Goal: Information Seeking & Learning: Learn about a topic

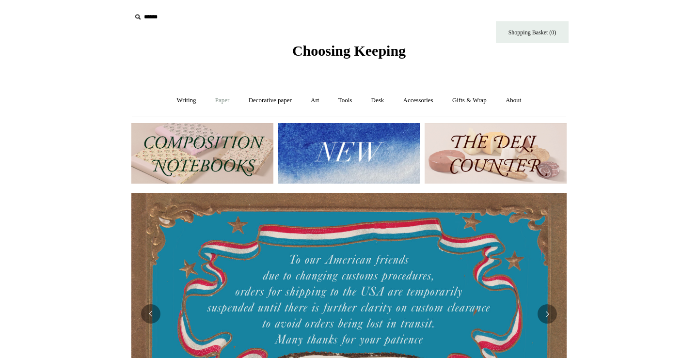
click at [211, 98] on link "Paper +" at bounding box center [223, 101] width 32 height 26
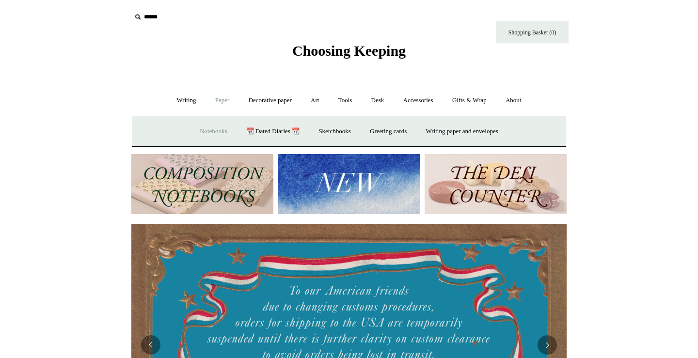
click at [214, 131] on link "Notebooks +" at bounding box center [213, 132] width 45 height 26
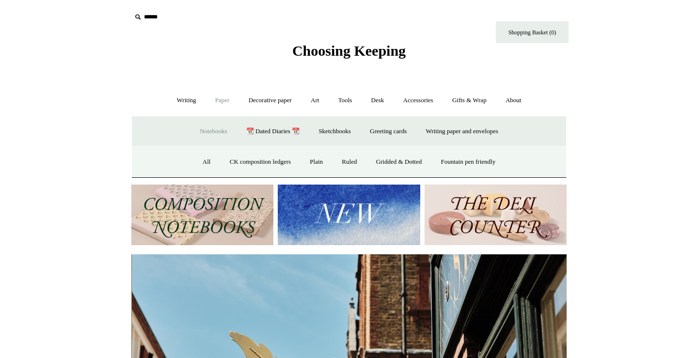
scroll to position [0, 435]
click at [201, 162] on link "All" at bounding box center [207, 162] width 26 height 26
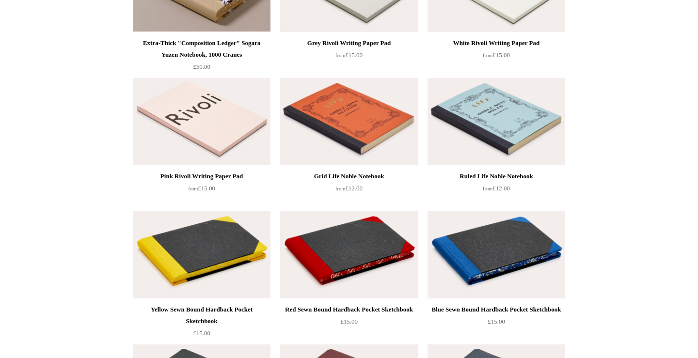
scroll to position [1257, 0]
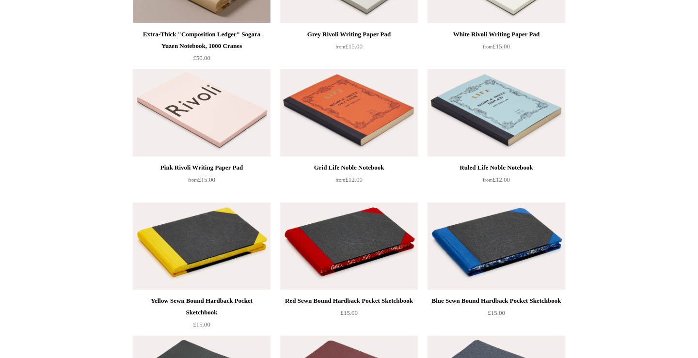
click at [395, 128] on img at bounding box center [349, 112] width 138 height 87
click at [460, 146] on img at bounding box center [497, 112] width 138 height 87
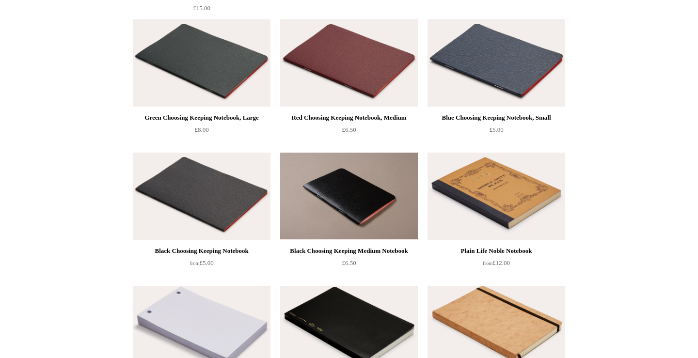
scroll to position [1583, 0]
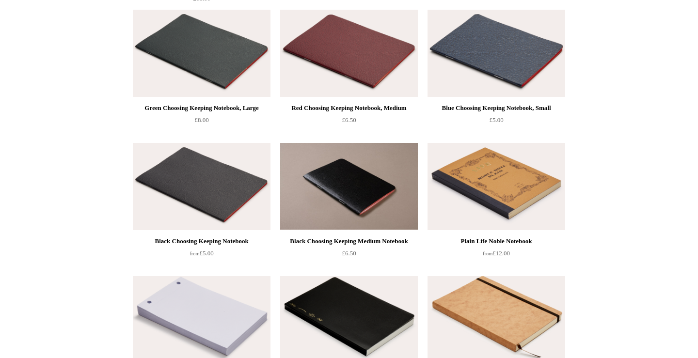
click at [506, 213] on img at bounding box center [497, 186] width 138 height 87
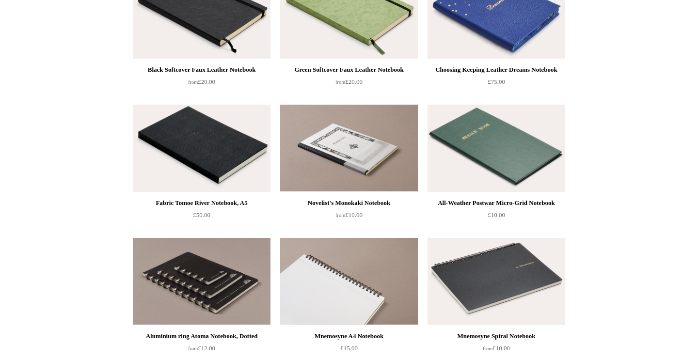
scroll to position [2025, 0]
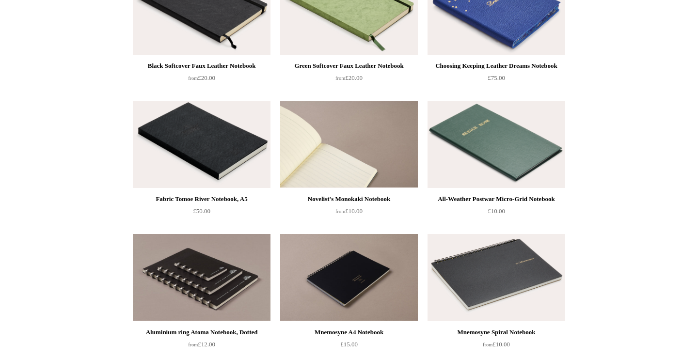
click at [381, 173] on img at bounding box center [349, 144] width 138 height 87
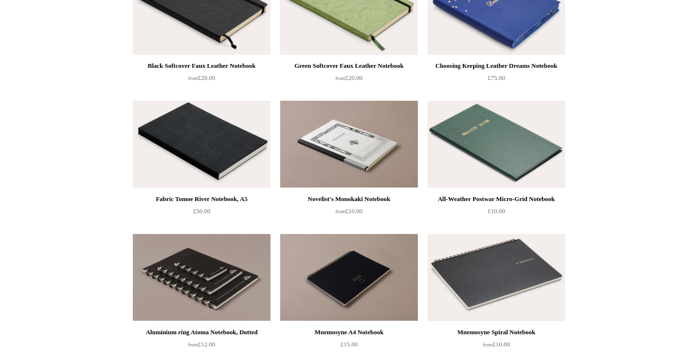
click at [498, 161] on img at bounding box center [497, 144] width 138 height 87
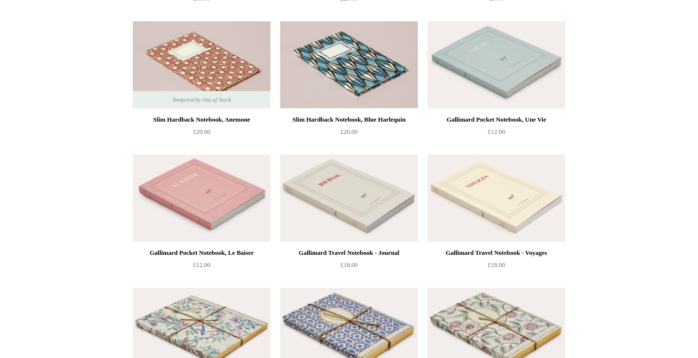
scroll to position [3039, 0]
click at [221, 199] on img at bounding box center [202, 197] width 138 height 87
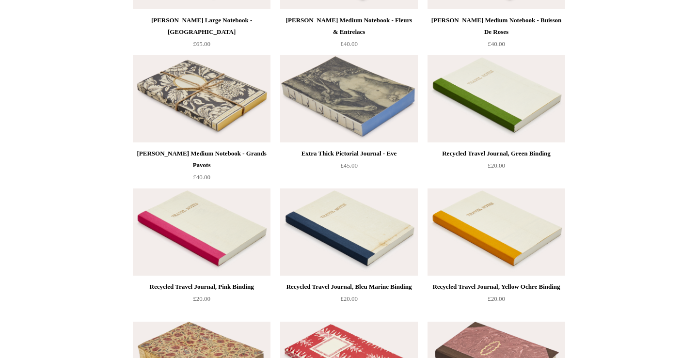
scroll to position [3427, 0]
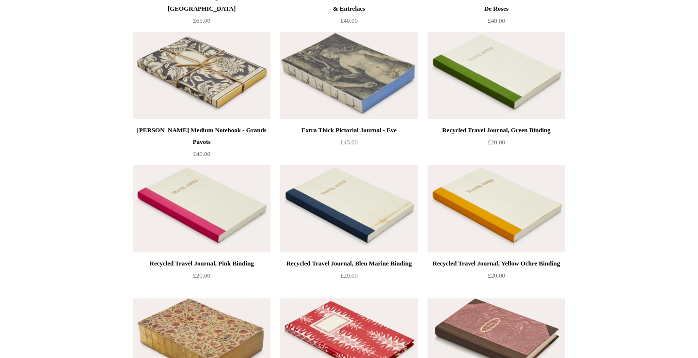
click at [493, 105] on img at bounding box center [497, 75] width 138 height 87
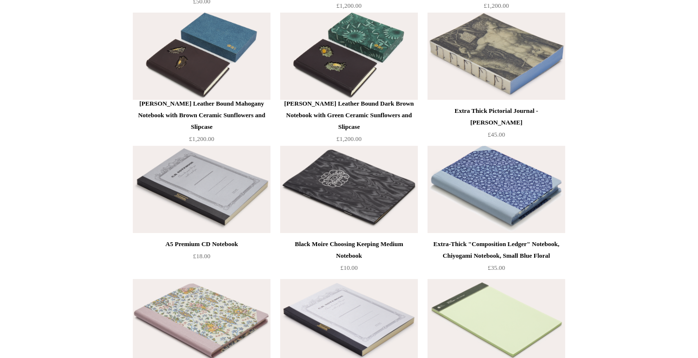
scroll to position [3982, 0]
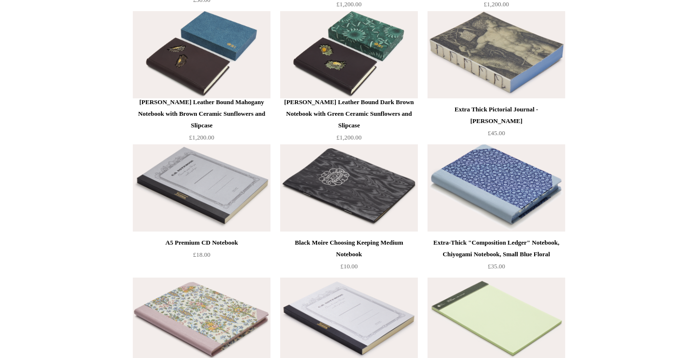
click at [223, 203] on img at bounding box center [202, 187] width 138 height 87
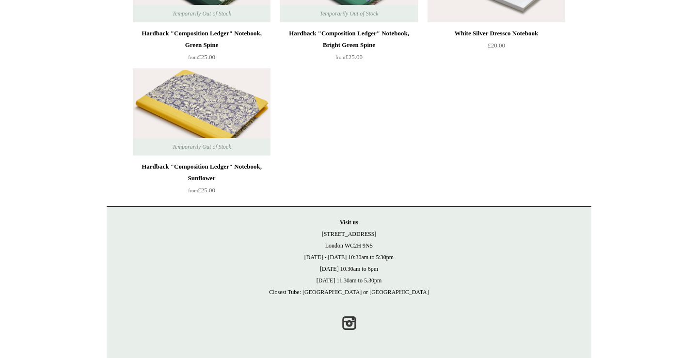
scroll to position [7124, 0]
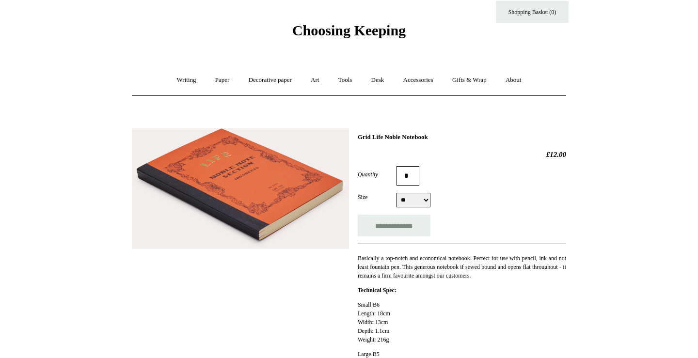
scroll to position [39, 0]
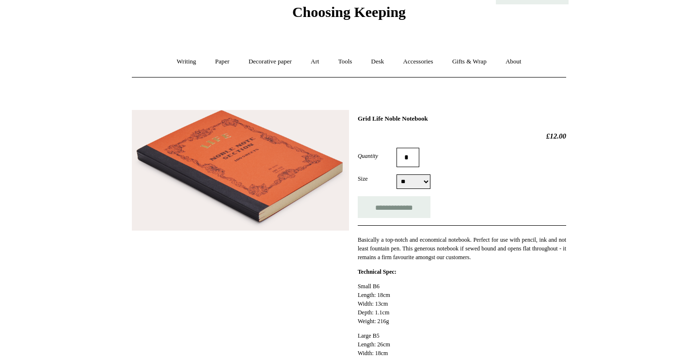
click at [410, 171] on form "**********" at bounding box center [462, 183] width 208 height 70
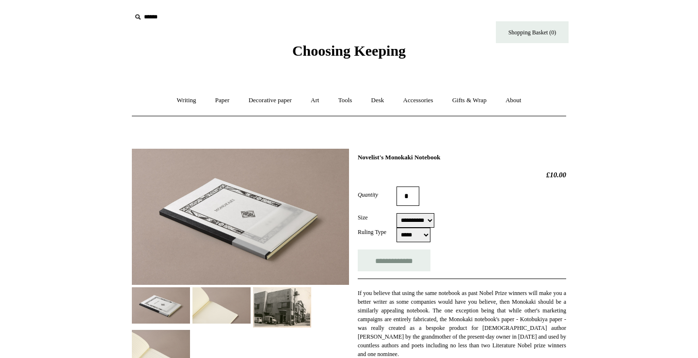
click at [220, 311] on img at bounding box center [221, 306] width 58 height 36
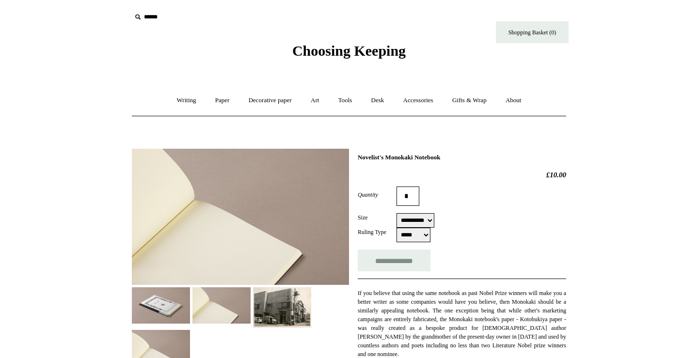
click at [299, 315] on img at bounding box center [282, 308] width 58 height 41
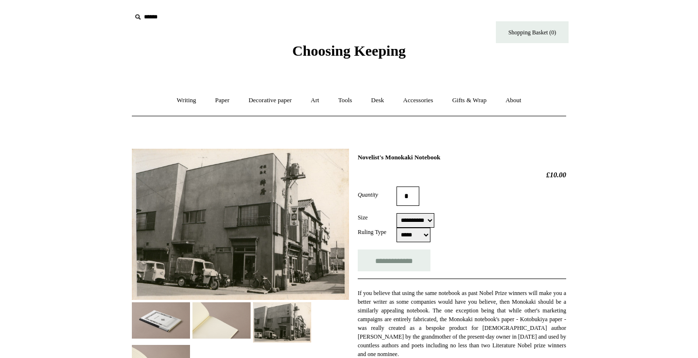
click at [161, 351] on img at bounding box center [161, 363] width 58 height 36
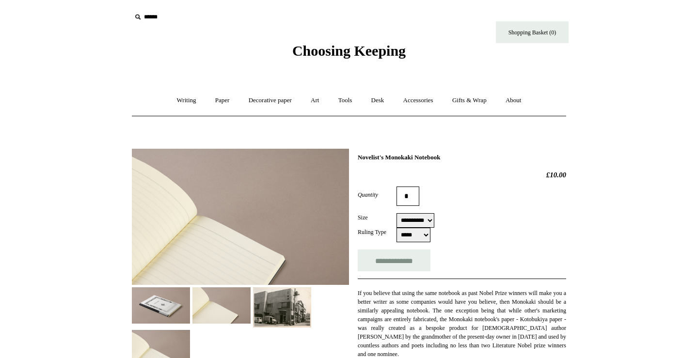
click at [210, 325] on div at bounding box center [240, 254] width 217 height 225
click at [166, 321] on img at bounding box center [161, 306] width 58 height 36
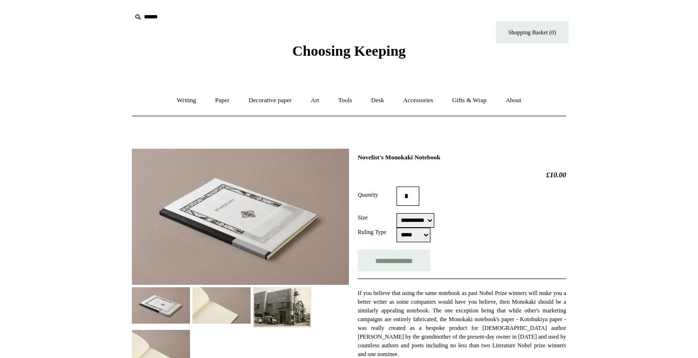
click at [225, 314] on img at bounding box center [221, 306] width 58 height 36
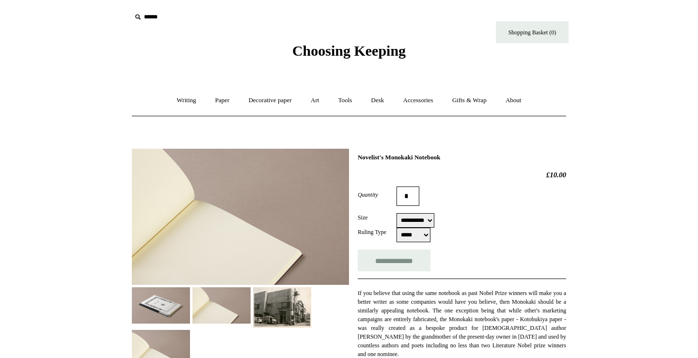
click at [174, 308] on img at bounding box center [161, 306] width 58 height 36
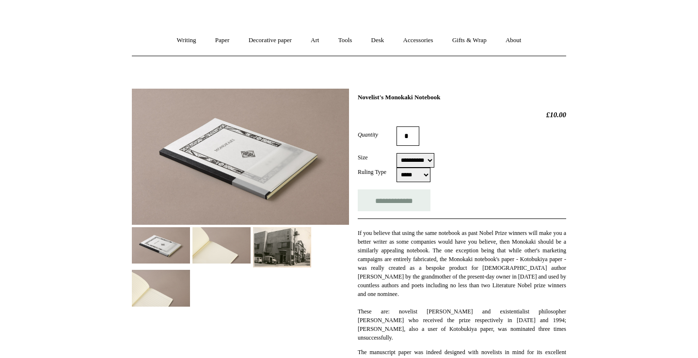
scroll to position [64, 0]
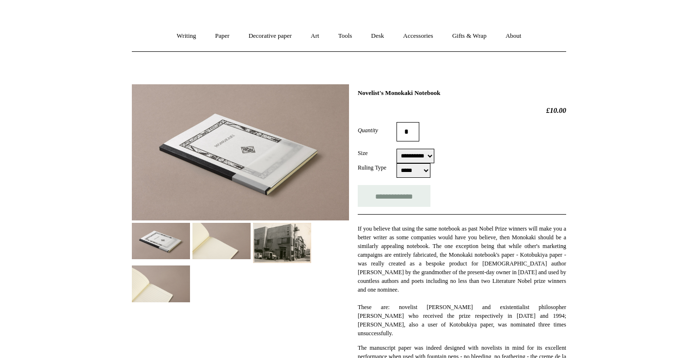
click at [225, 226] on img at bounding box center [221, 241] width 58 height 36
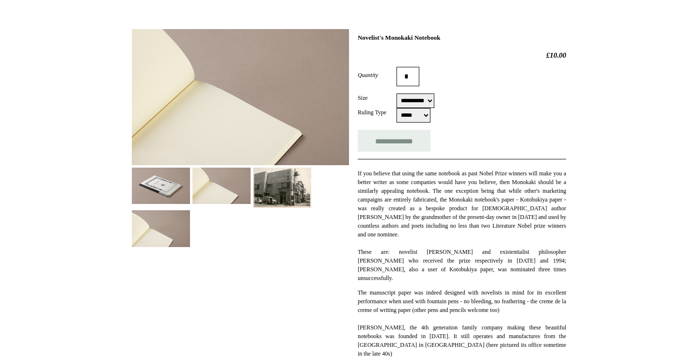
scroll to position [120, 0]
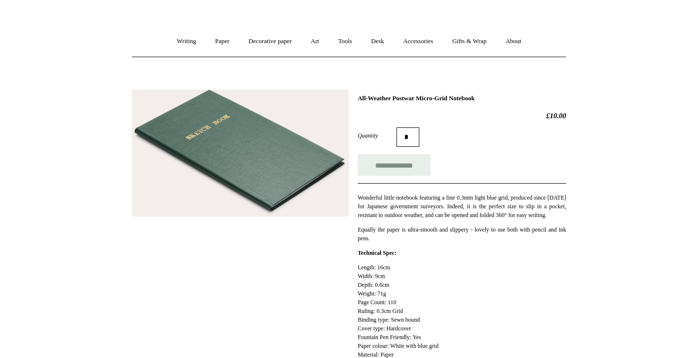
scroll to position [69, 0]
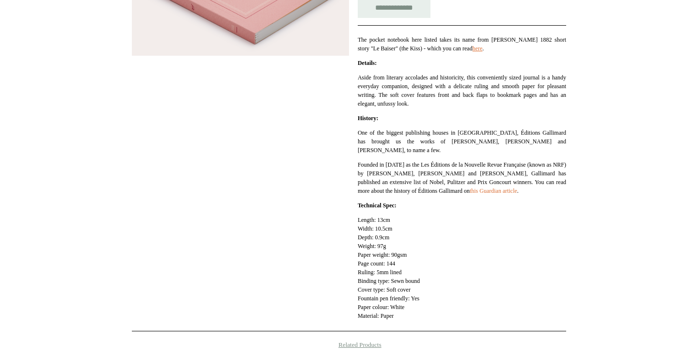
scroll to position [218, 0]
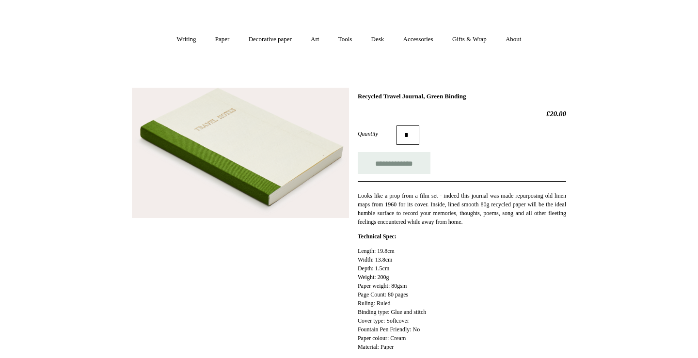
scroll to position [62, 0]
